Goal: Task Accomplishment & Management: Complete application form

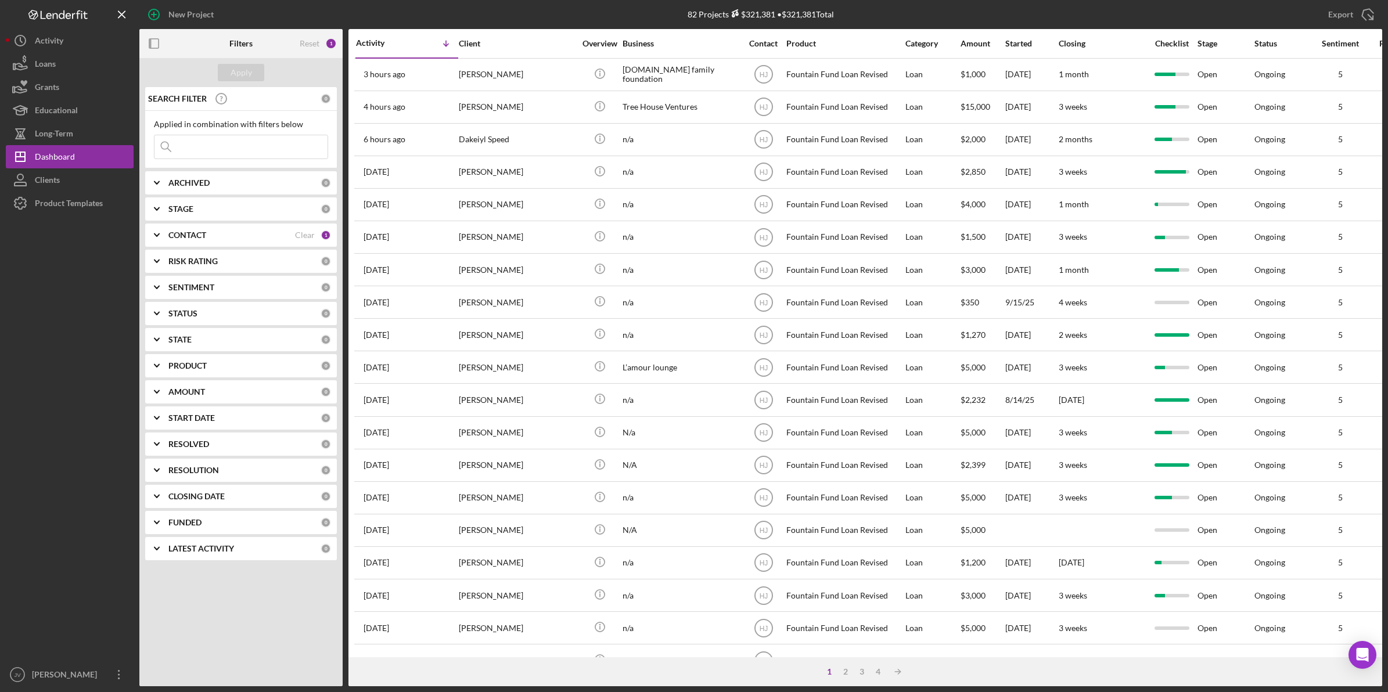
click at [248, 231] on div "CONTACT" at bounding box center [231, 234] width 127 height 9
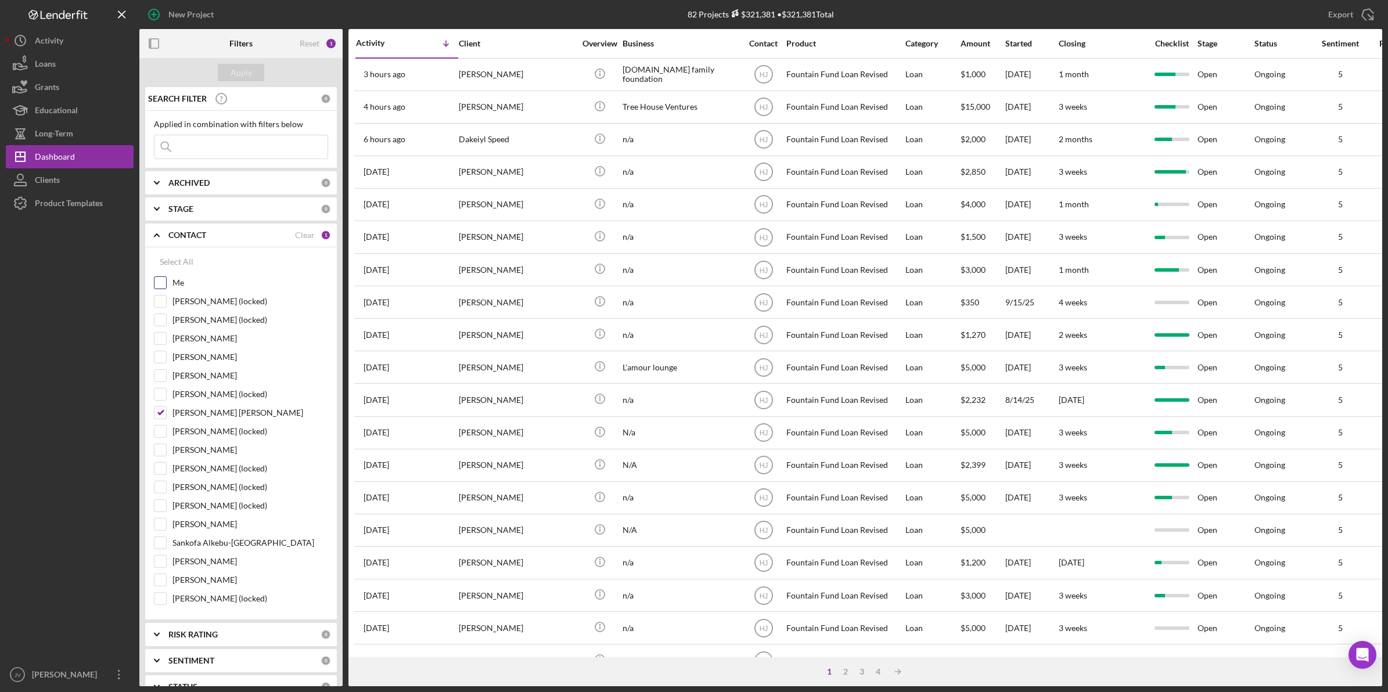
click at [158, 286] on input "Me" at bounding box center [160, 283] width 12 height 12
checkbox input "true"
click at [157, 416] on input "[PERSON_NAME] [PERSON_NAME]" at bounding box center [160, 413] width 12 height 12
checkbox input "false"
click at [246, 77] on div "Apply" at bounding box center [240, 72] width 21 height 17
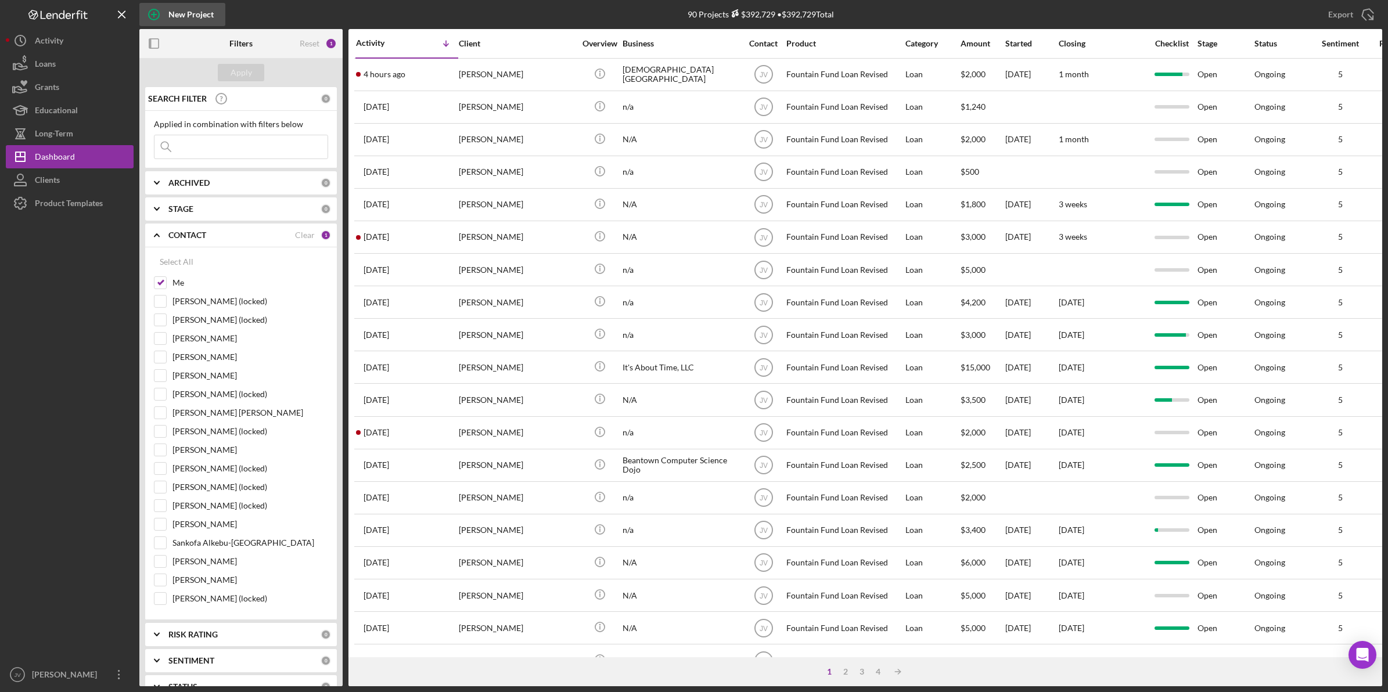
click at [170, 10] on div "New Project" at bounding box center [190, 14] width 45 height 23
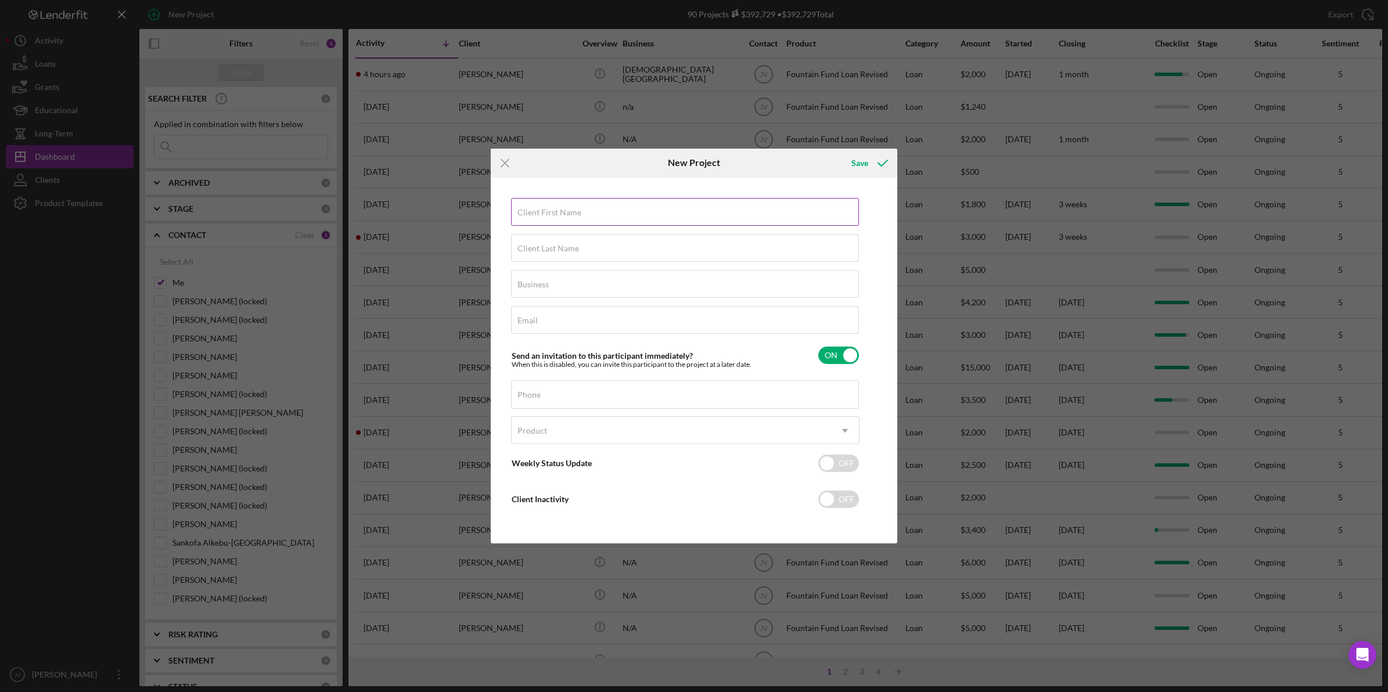
click at [567, 215] on label "Client First Name" at bounding box center [549, 212] width 64 height 9
click at [567, 215] on input "Client First Name" at bounding box center [685, 212] width 348 height 28
type input "[PERSON_NAME]"
type input "Penn"
click at [552, 277] on div "Business Required" at bounding box center [685, 284] width 348 height 29
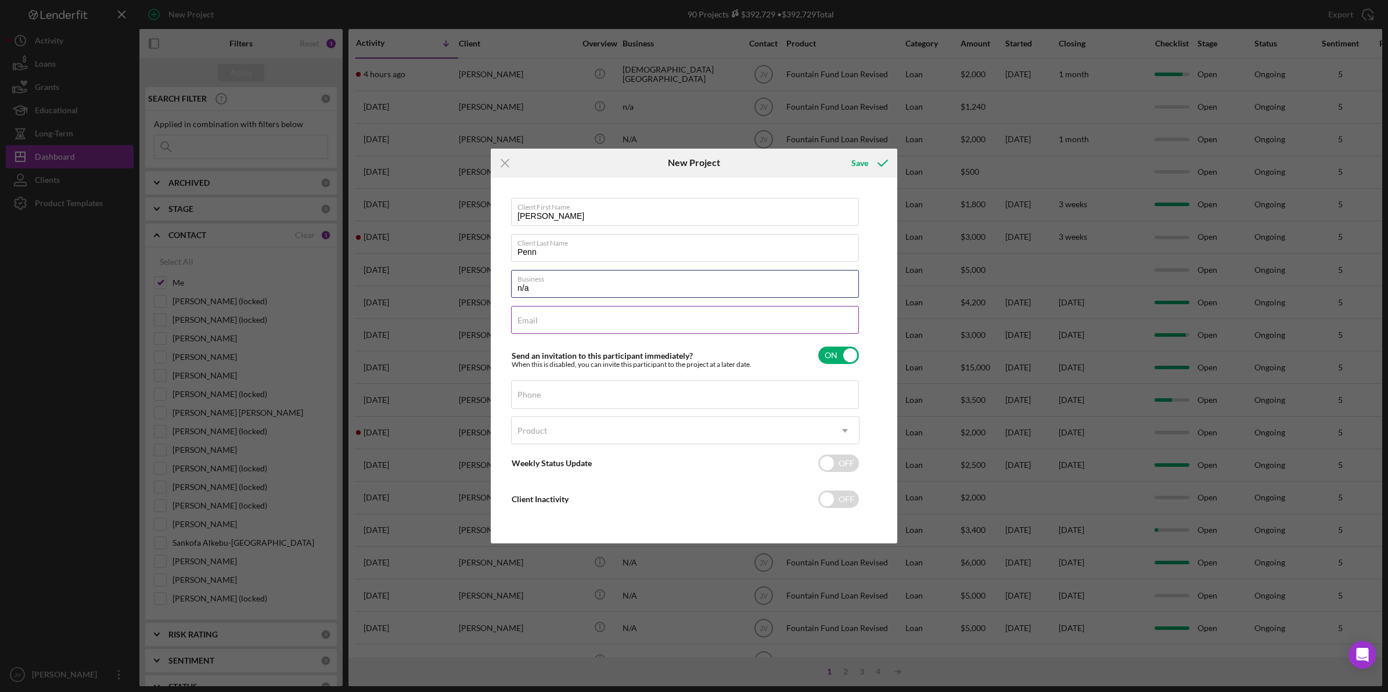
type input "n/a"
click at [528, 316] on label "Email" at bounding box center [527, 320] width 20 height 9
click at [528, 316] on input "Email" at bounding box center [685, 320] width 348 height 28
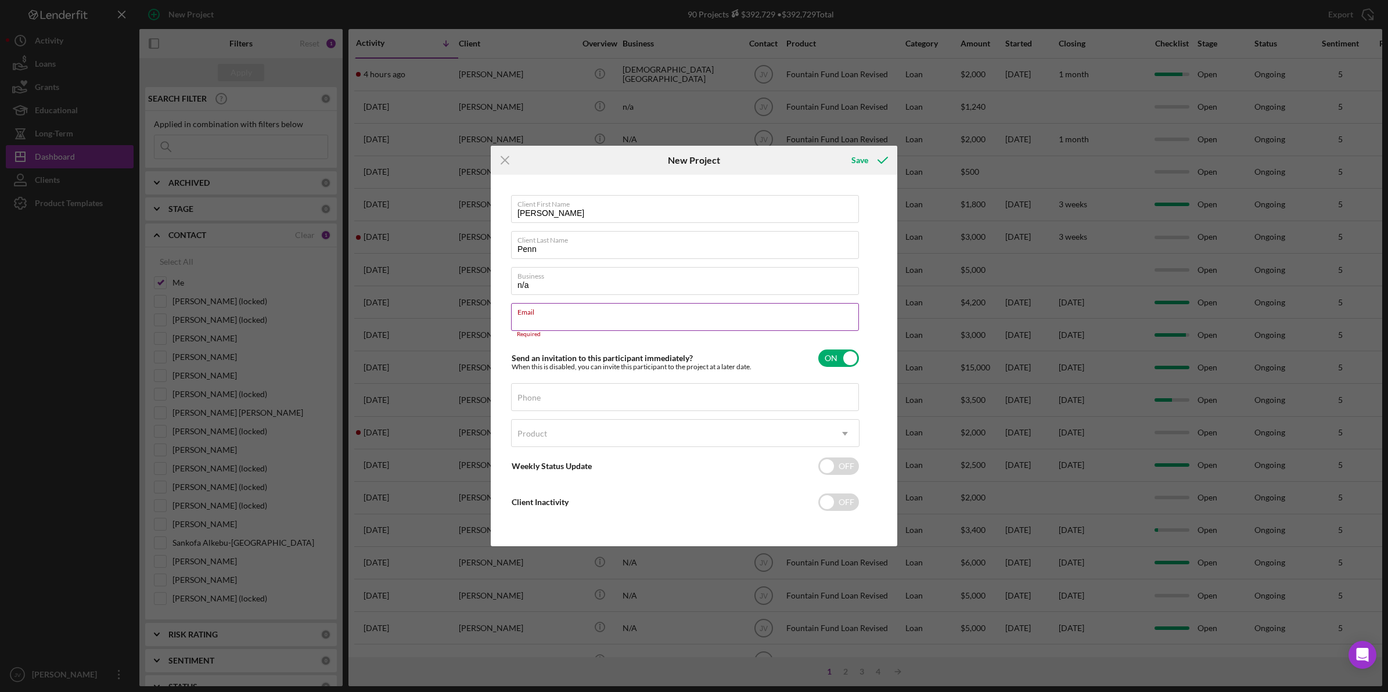
click at [549, 320] on div "Email Required" at bounding box center [685, 320] width 348 height 35
paste input "[EMAIL_ADDRESS][DOMAIN_NAME]"
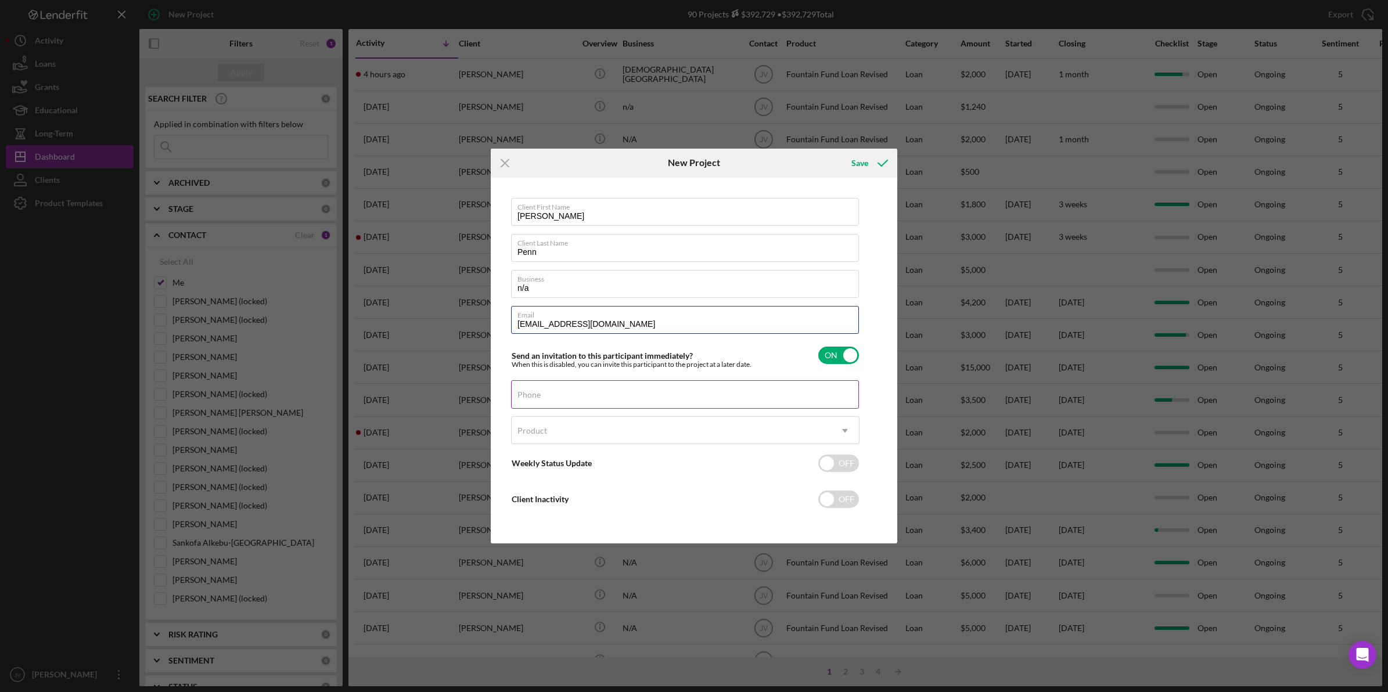
type input "[EMAIL_ADDRESS][DOMAIN_NAME]"
click at [547, 392] on div "Phone" at bounding box center [685, 394] width 348 height 29
click at [571, 401] on input "Phone" at bounding box center [685, 394] width 348 height 28
type input "[PHONE_NUMBER]"
click at [684, 424] on div "Product" at bounding box center [670, 430] width 319 height 27
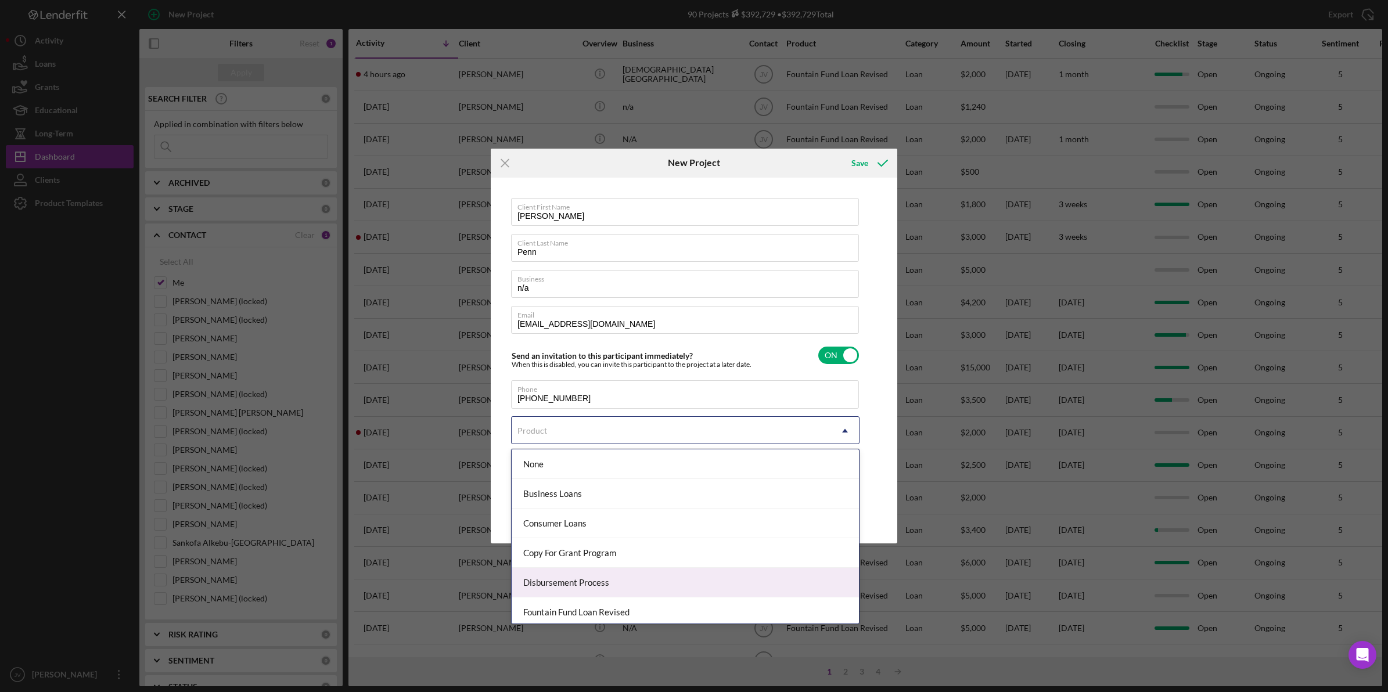
scroll to position [64, 0]
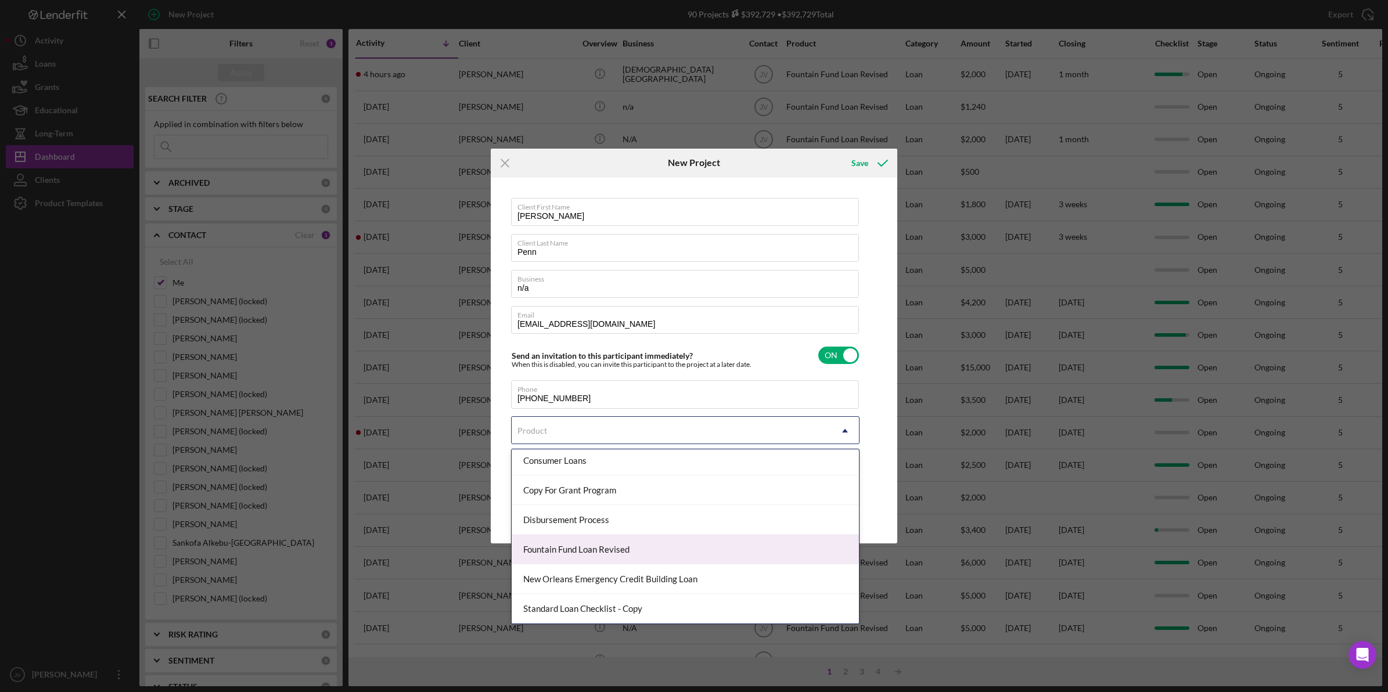
click at [680, 547] on div "Fountain Fund Loan Revised" at bounding box center [684, 550] width 347 height 30
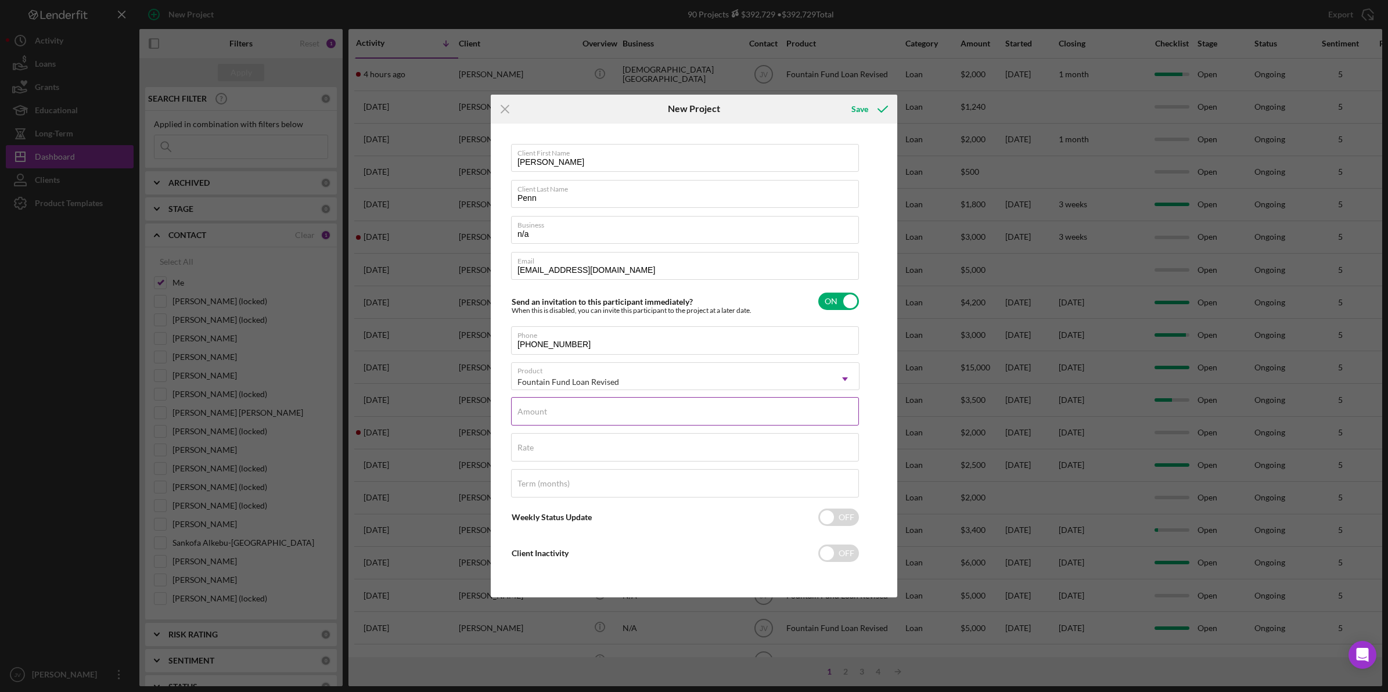
click at [595, 416] on input "Amount" at bounding box center [685, 411] width 348 height 28
type input "$4,000"
click at [595, 453] on input "Rate" at bounding box center [685, 447] width 348 height 28
type input "3.000%"
click at [865, 114] on div "Save" at bounding box center [859, 109] width 17 height 23
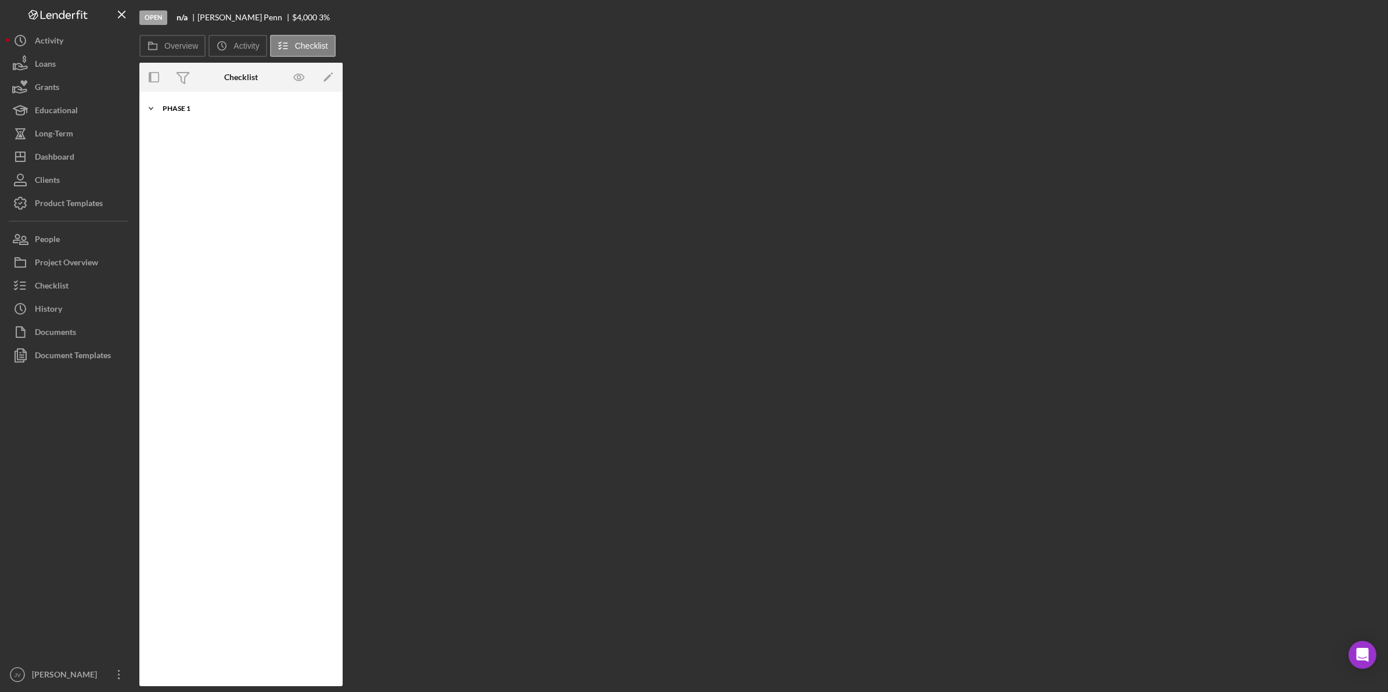
click at [212, 111] on div "Phase 1" at bounding box center [245, 108] width 165 height 7
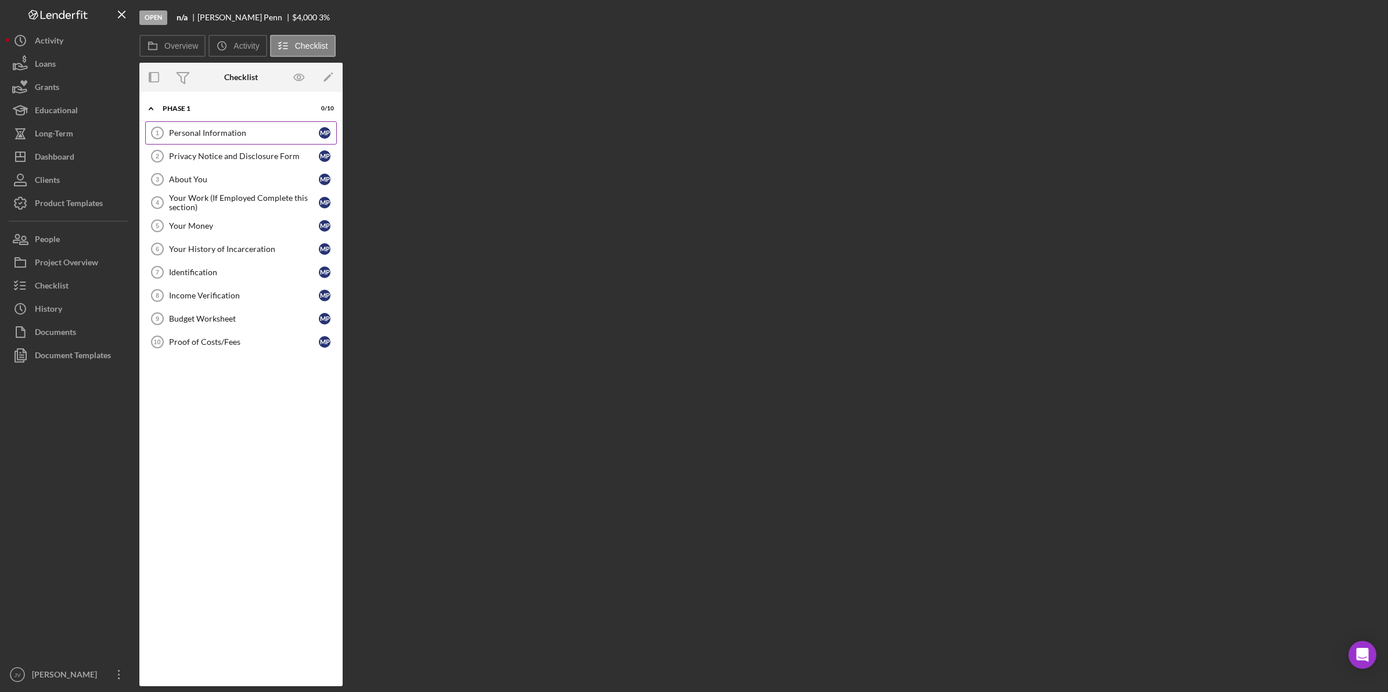
click at [208, 132] on div "Personal Information" at bounding box center [244, 132] width 150 height 9
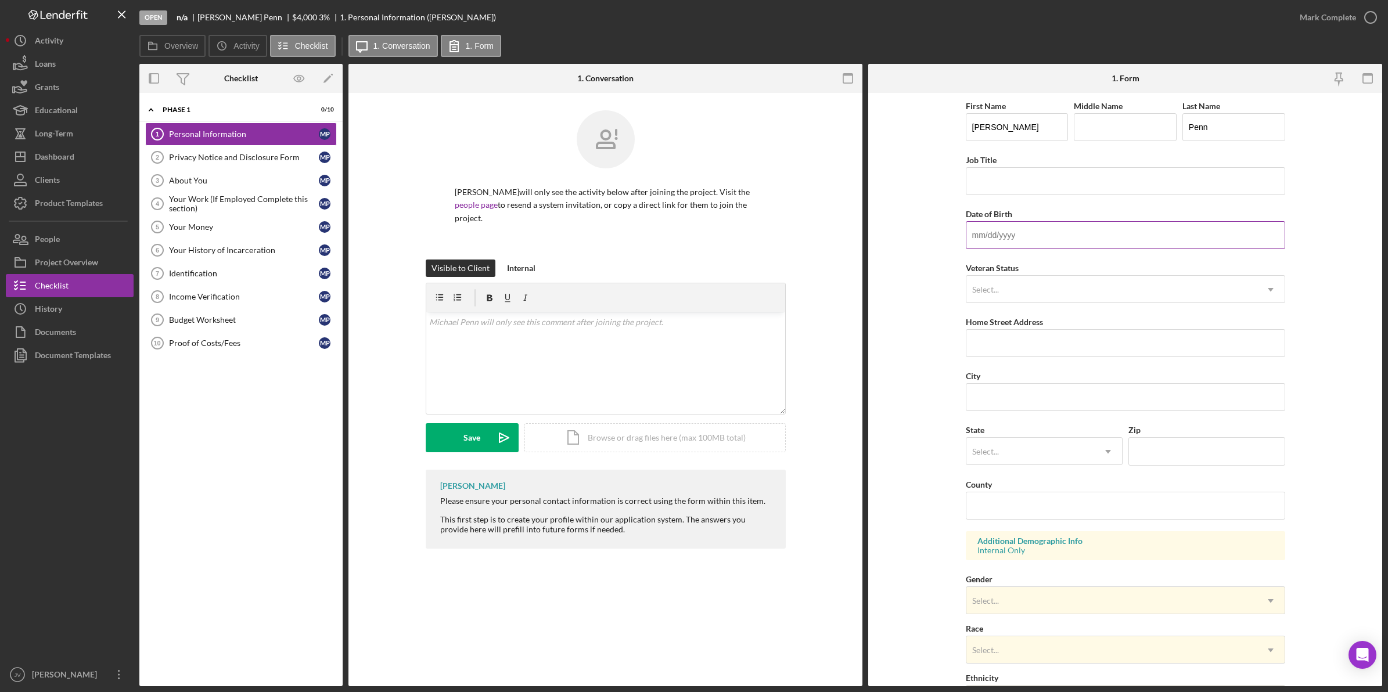
click at [979, 242] on input "Date of Birth" at bounding box center [1125, 235] width 319 height 28
click at [245, 347] on div "Proof of Costs/Fees" at bounding box center [244, 342] width 150 height 9
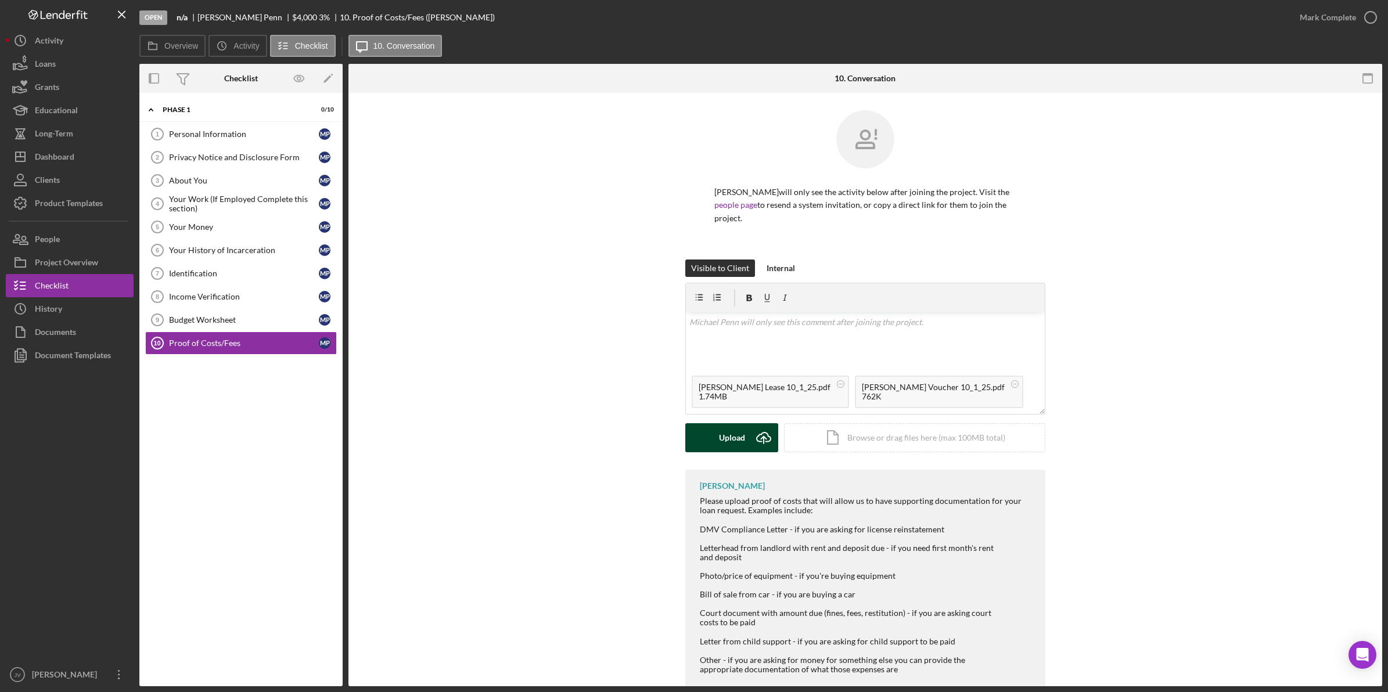
click at [732, 431] on div "Upload" at bounding box center [732, 437] width 26 height 29
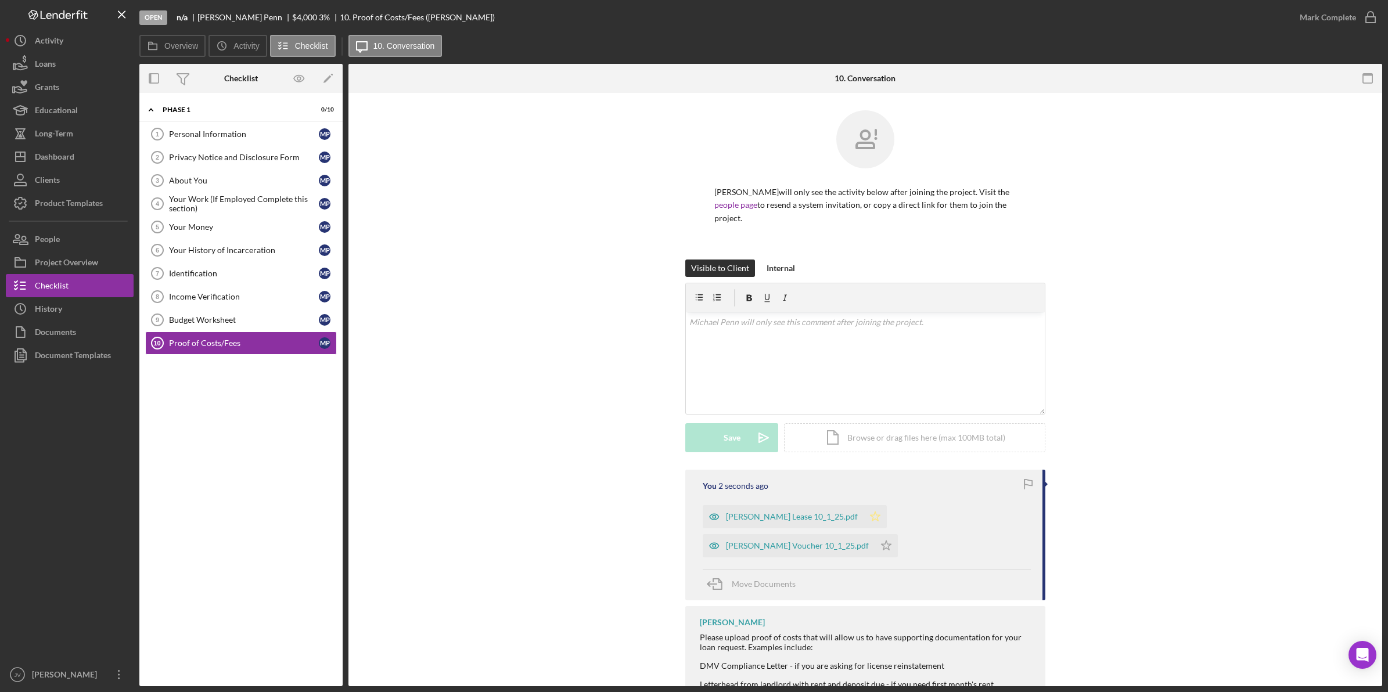
click at [863, 505] on icon "Icon/Star" at bounding box center [874, 516] width 23 height 23
click at [874, 534] on icon "Icon/Star" at bounding box center [885, 545] width 23 height 23
click at [262, 297] on div "Income Verification" at bounding box center [244, 296] width 150 height 9
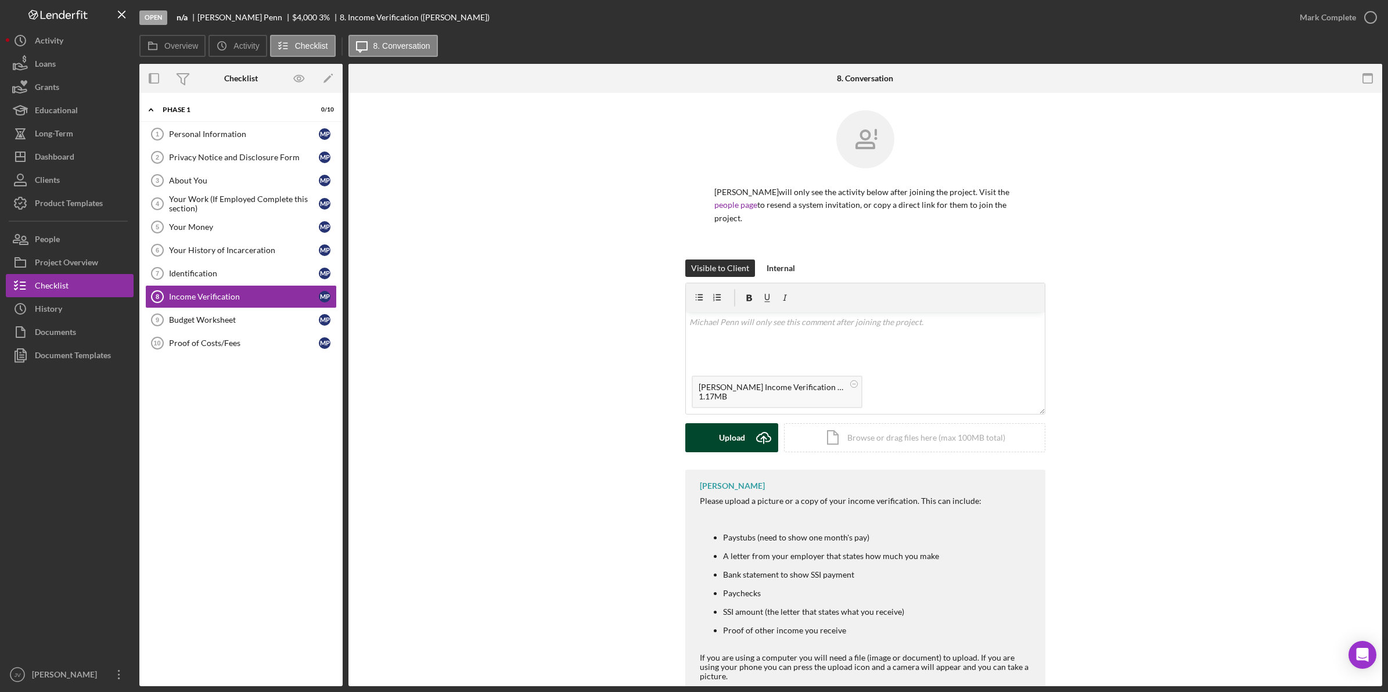
click at [736, 423] on div "Upload" at bounding box center [732, 437] width 26 height 29
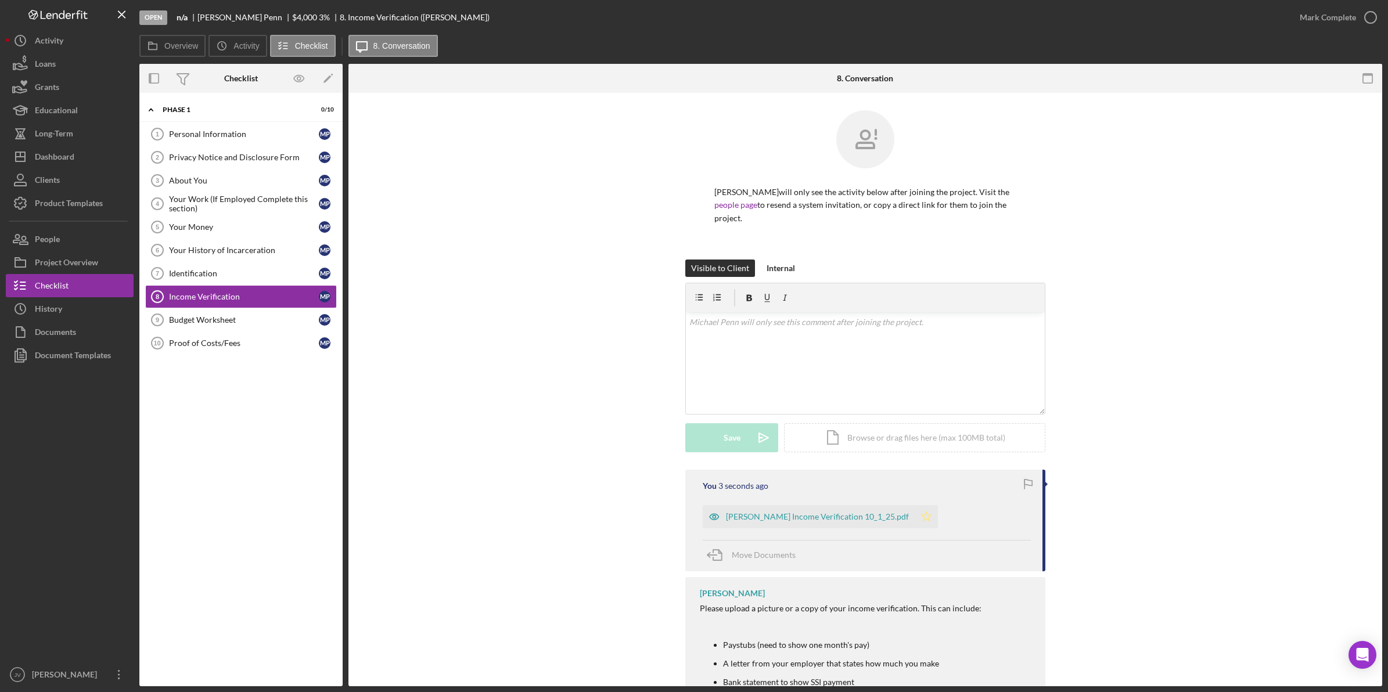
click at [914, 505] on icon "Icon/Star" at bounding box center [925, 516] width 23 height 23
click at [245, 227] on div "Your Money" at bounding box center [244, 226] width 150 height 9
